Goal: Transaction & Acquisition: Download file/media

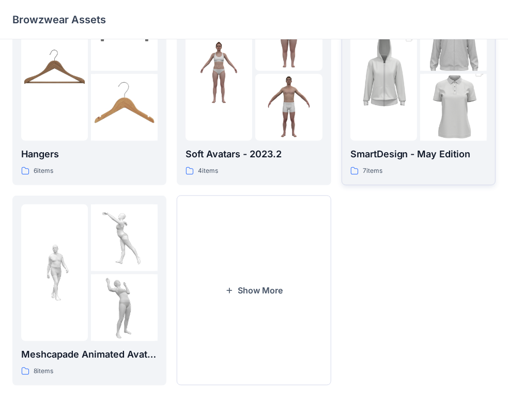
scroll to position [256, 0]
click at [255, 309] on button "Show More" at bounding box center [254, 290] width 154 height 190
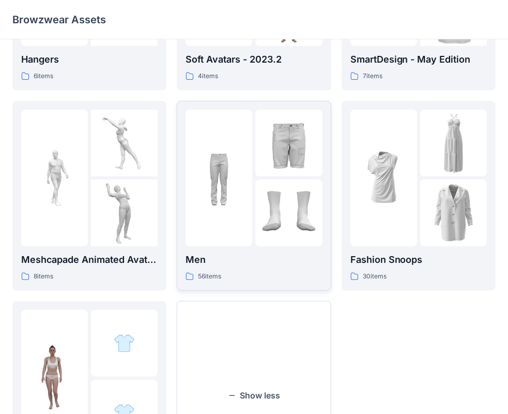
scroll to position [360, 0]
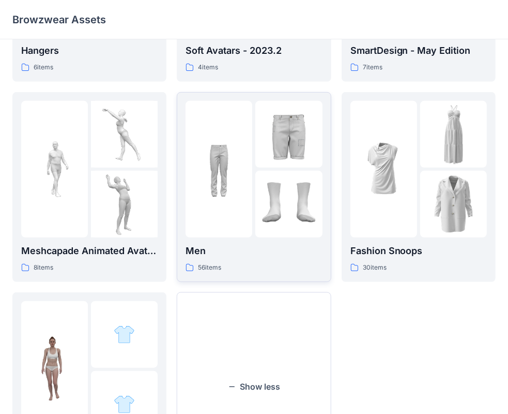
click at [279, 221] on img at bounding box center [288, 204] width 67 height 67
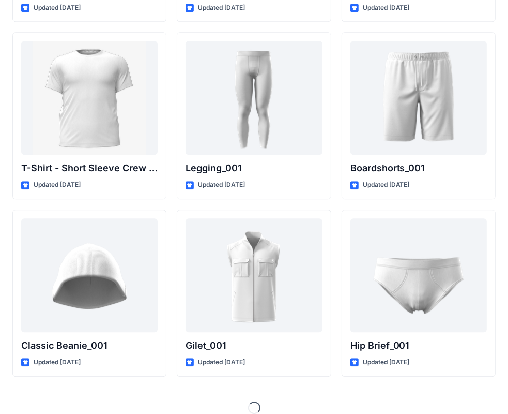
scroll to position [1799, 0]
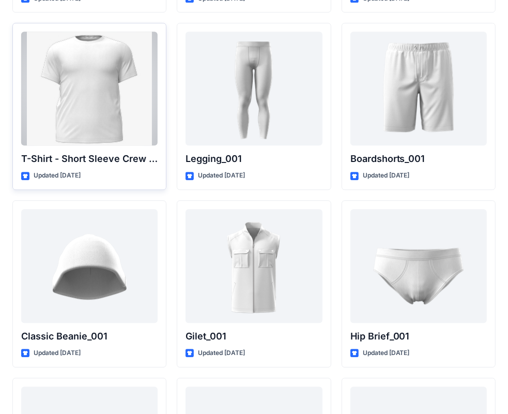
click at [92, 100] on div at bounding box center [89, 89] width 136 height 114
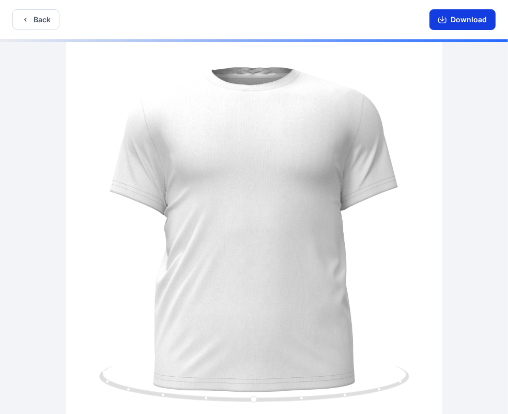
click at [456, 14] on button "Download" at bounding box center [463, 19] width 66 height 21
click at [38, 19] on button "Back" at bounding box center [35, 19] width 47 height 20
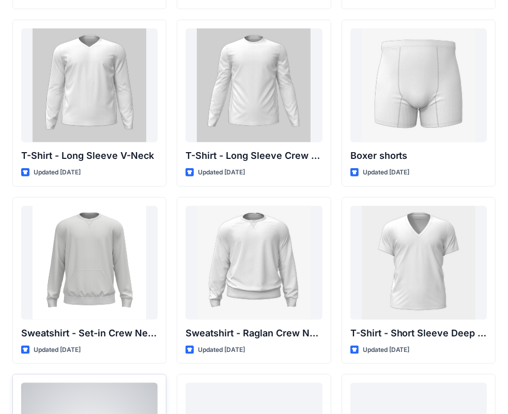
scroll to position [777, 0]
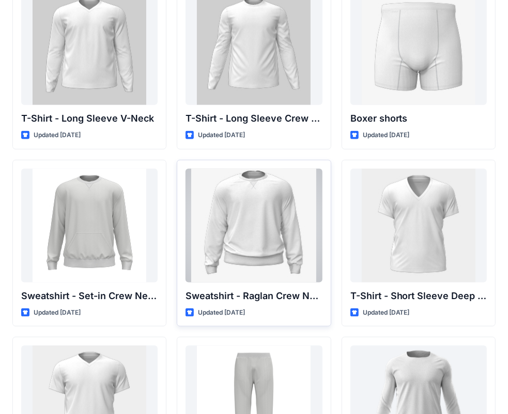
click at [221, 215] on div at bounding box center [254, 226] width 136 height 114
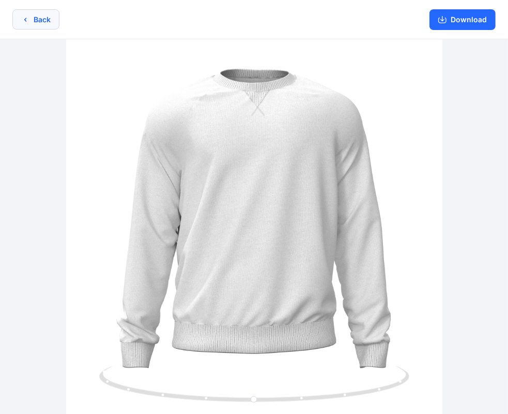
click at [32, 19] on button "Back" at bounding box center [35, 19] width 47 height 20
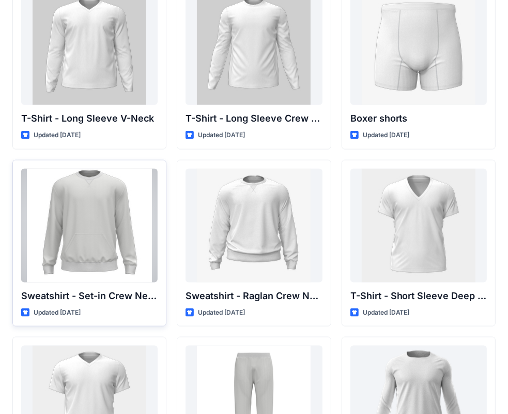
click at [106, 237] on div at bounding box center [89, 226] width 136 height 114
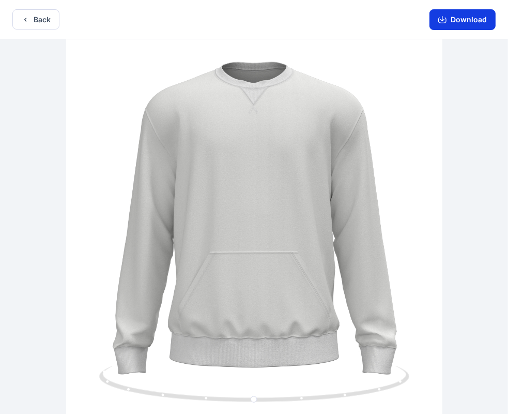
click at [462, 26] on button "Download" at bounding box center [463, 19] width 66 height 21
